Goal: Information Seeking & Learning: Find specific page/section

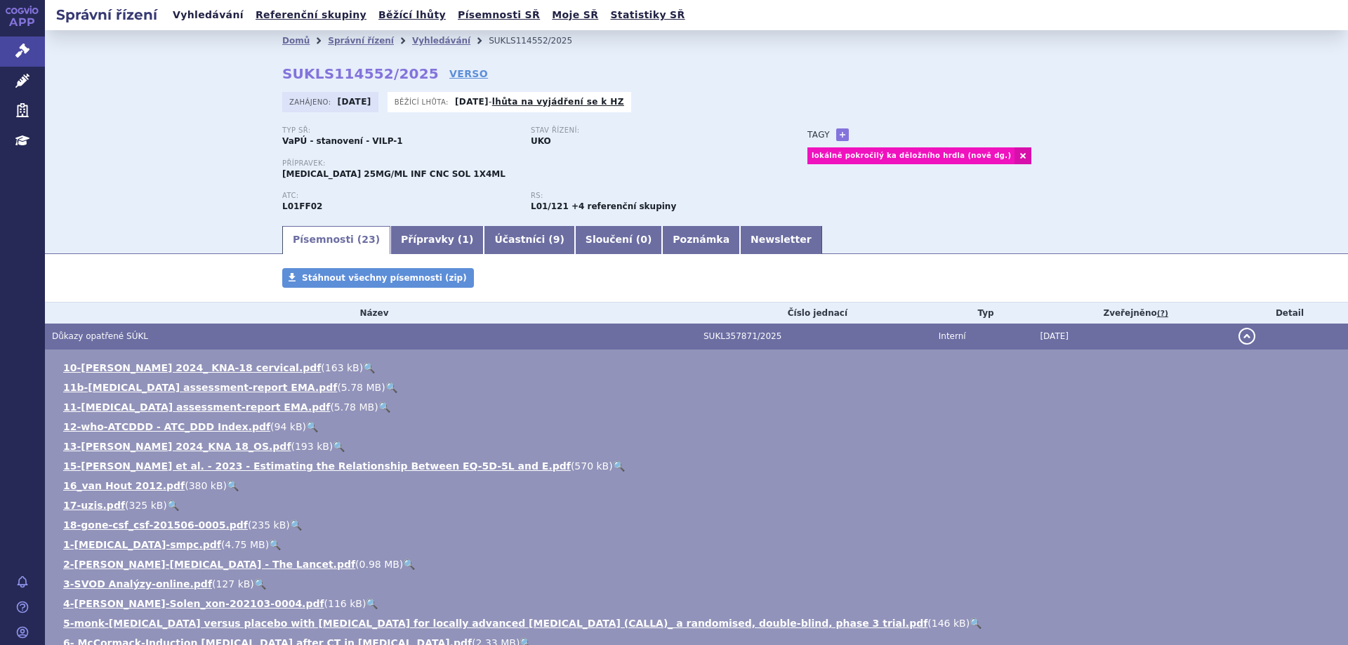
click at [210, 20] on link "Vyhledávání" at bounding box center [207, 15] width 79 height 19
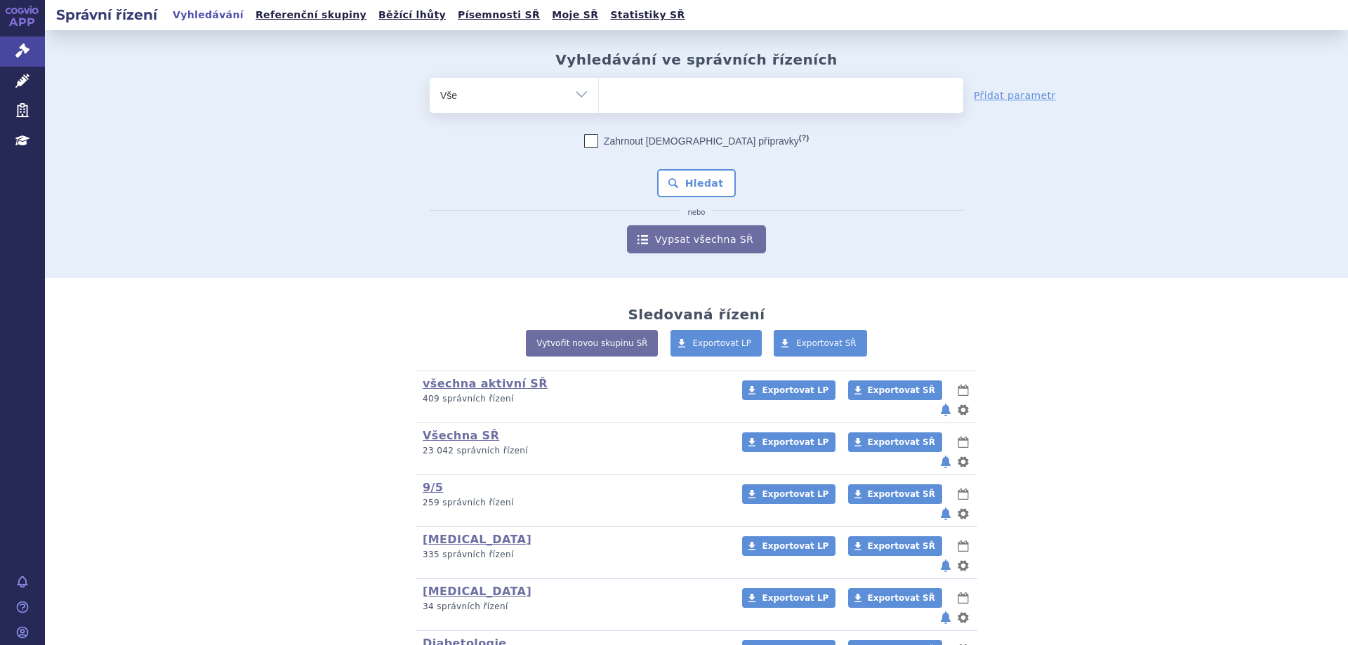
click at [620, 95] on ul at bounding box center [781, 92] width 364 height 29
click at [599, 95] on select at bounding box center [598, 94] width 1 height 35
click at [669, 100] on ul at bounding box center [781, 92] width 364 height 29
click at [599, 100] on select at bounding box center [598, 94] width 1 height 35
click at [670, 100] on ul at bounding box center [781, 92] width 364 height 29
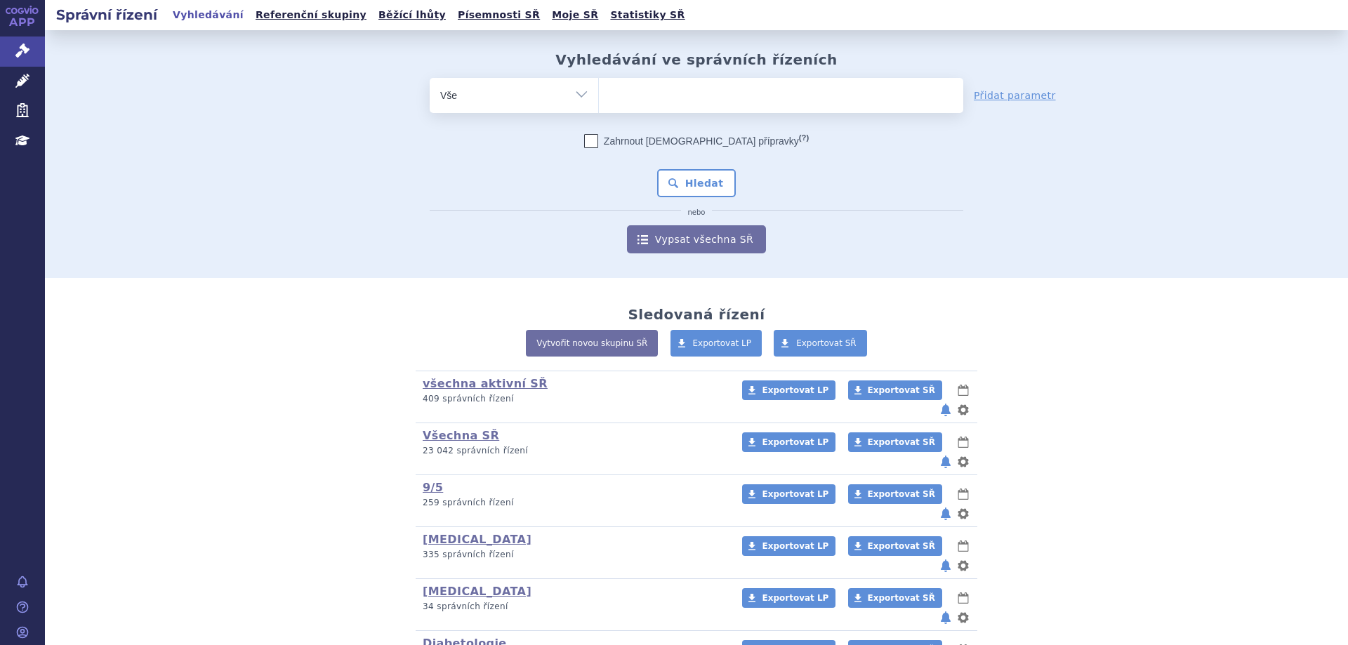
click at [599, 100] on select at bounding box center [598, 94] width 1 height 35
type input "ke"
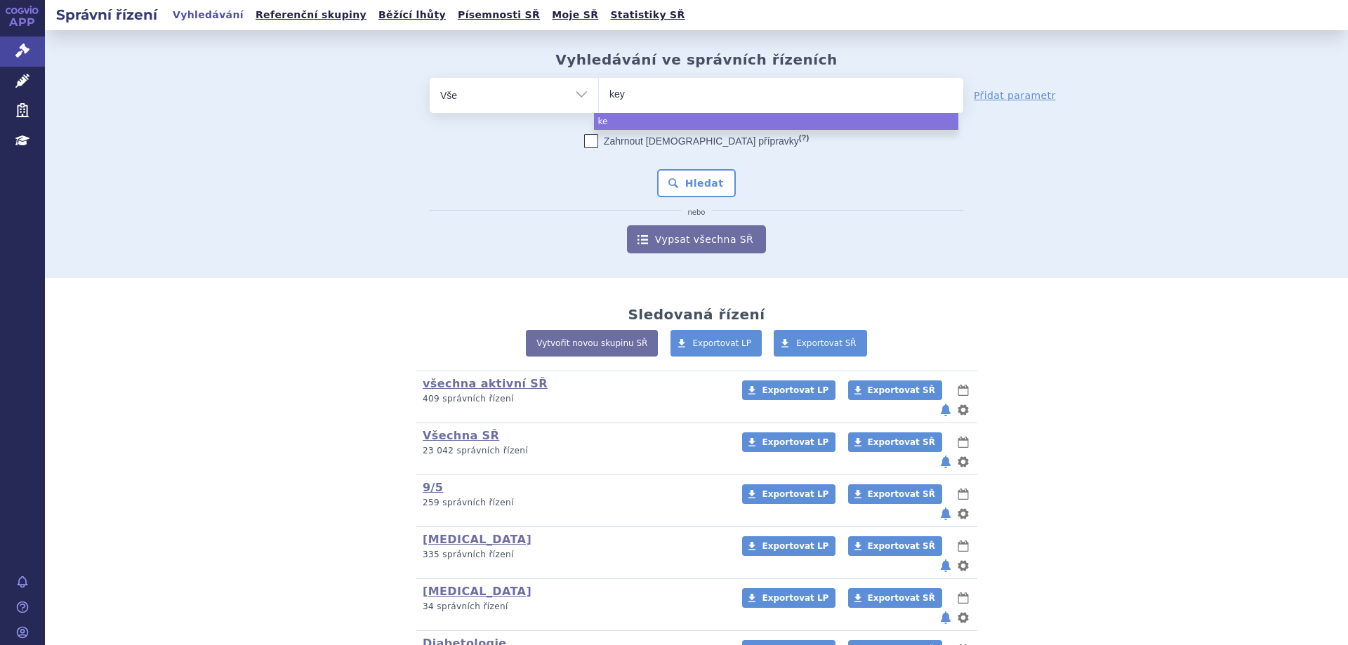
type input "keyt"
type input "keytrud"
type input "[MEDICAL_DATA]"
select select "[MEDICAL_DATA]"
click at [698, 192] on button "Hledat" at bounding box center [696, 183] width 79 height 28
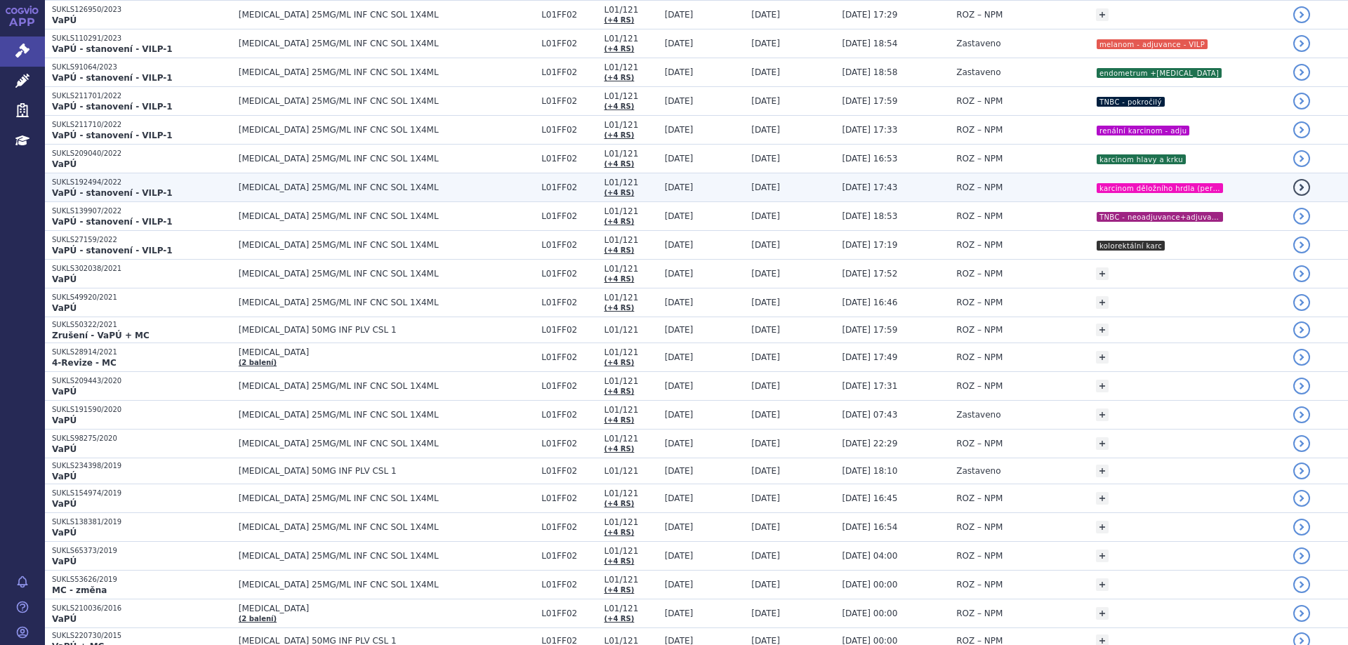
scroll to position [388, 0]
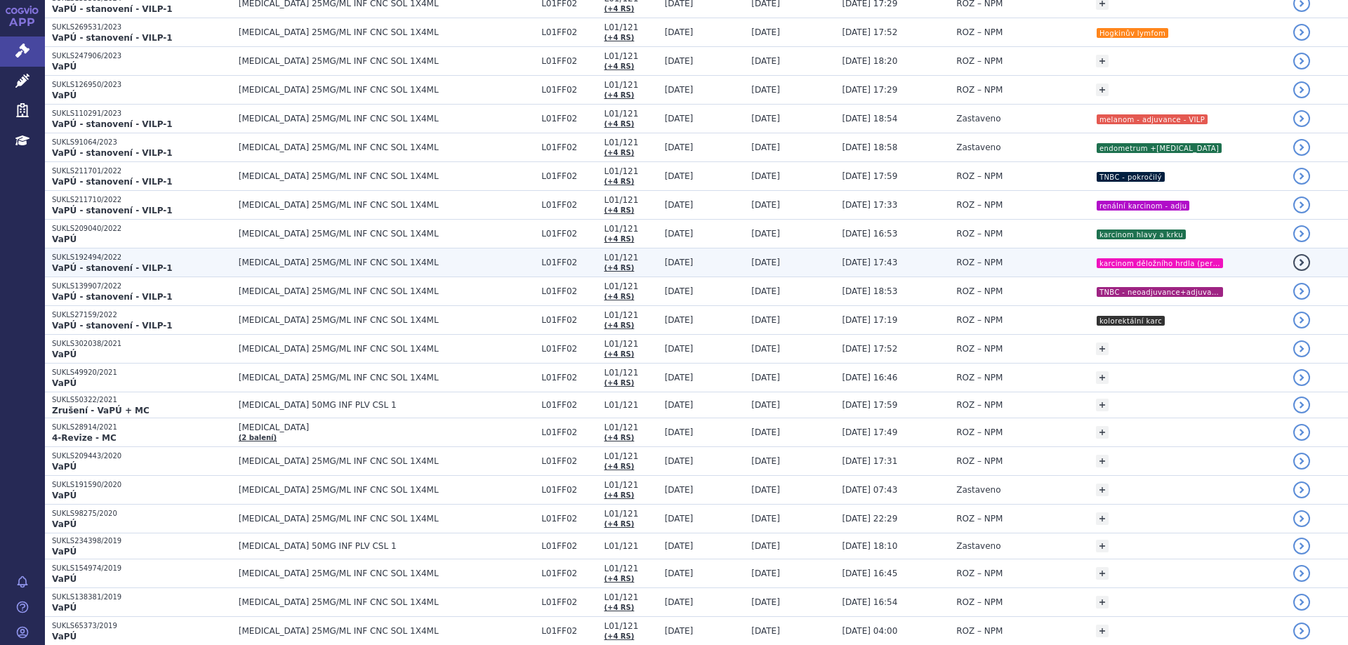
click at [108, 271] on strong "VaPÚ - stanovení - VILP-1" at bounding box center [112, 268] width 121 height 10
